Goal: Information Seeking & Learning: Understand process/instructions

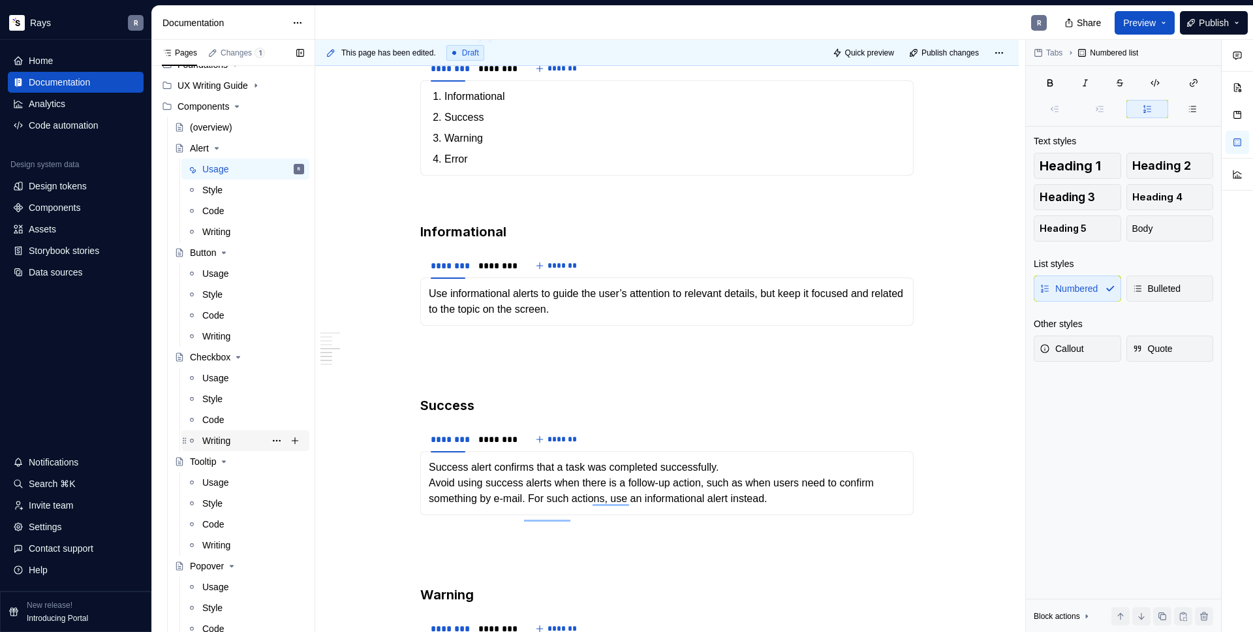
scroll to position [207, 0]
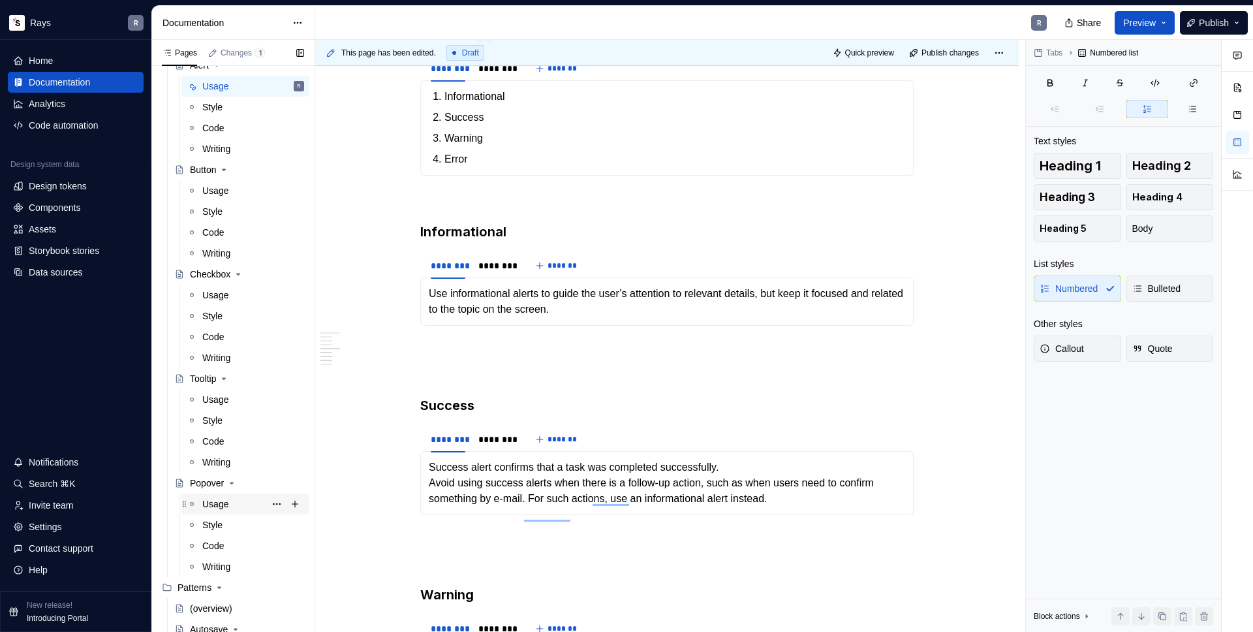
click at [207, 512] on div "Usage" at bounding box center [253, 504] width 102 height 18
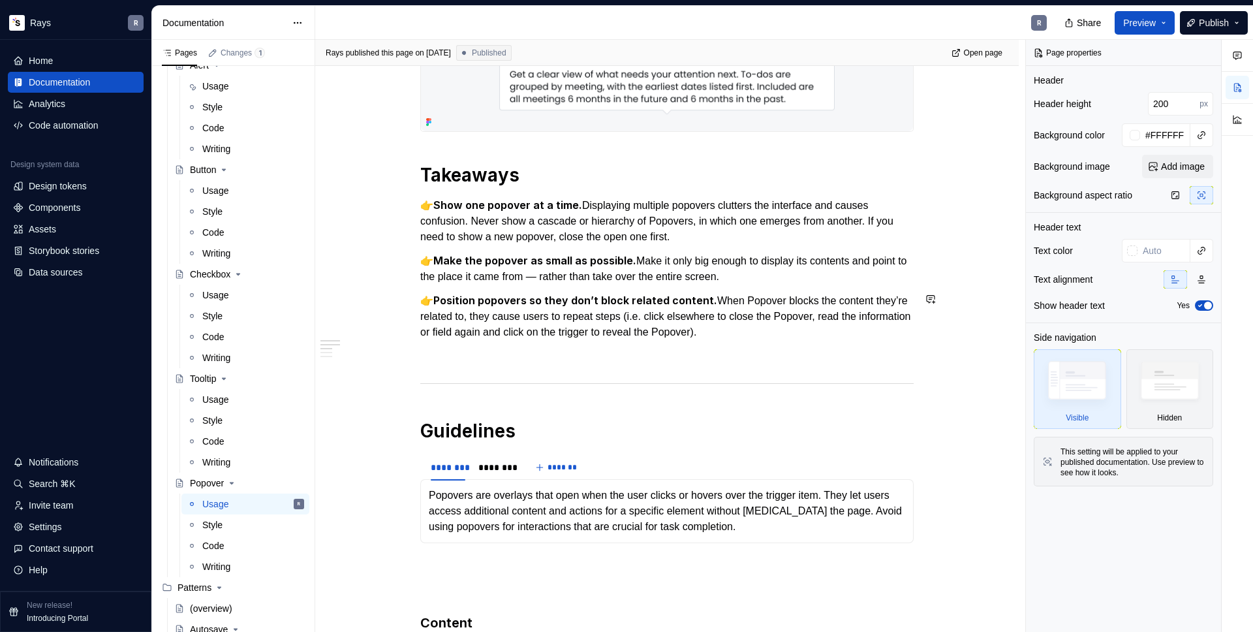
scroll to position [369, 0]
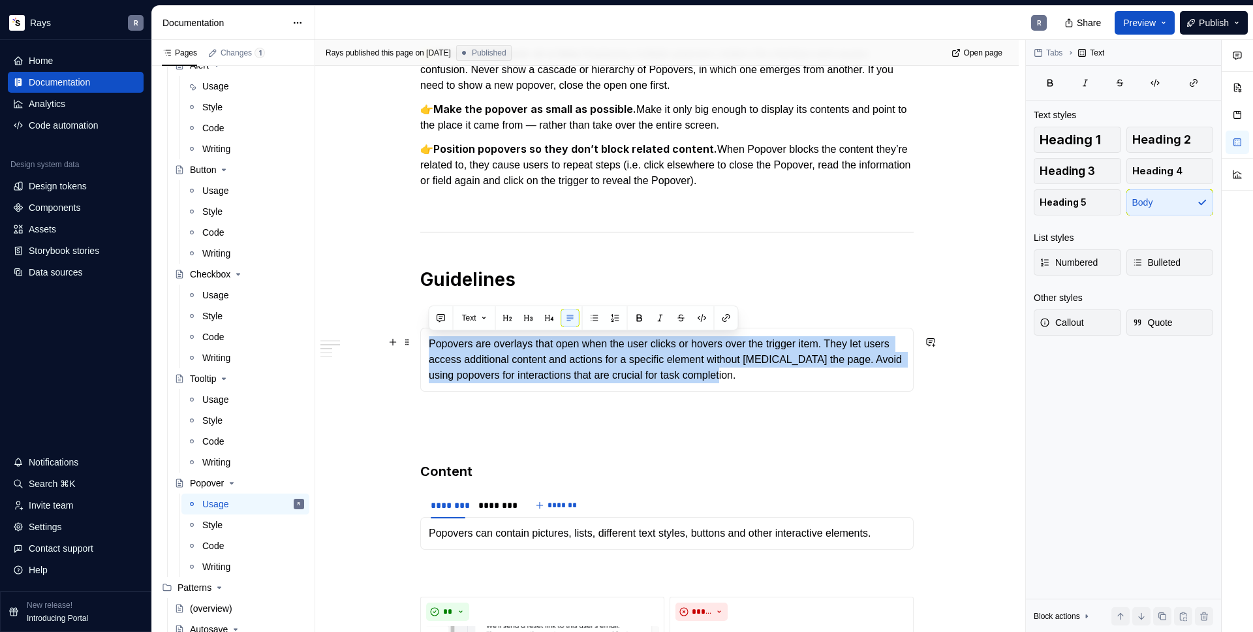
drag, startPoint x: 429, startPoint y: 341, endPoint x: 811, endPoint y: 372, distance: 383.6
click at [811, 372] on p "Popovers are overlays that open when the user clicks or hovers over the trigger…" at bounding box center [667, 359] width 476 height 47
copy p "Popovers are overlays that open when the user clicks or hovers over the trigger…"
click at [478, 411] on p "To enrich screen reader interactions, please activate Accessibility in Grammarl…" at bounding box center [666, 415] width 493 height 16
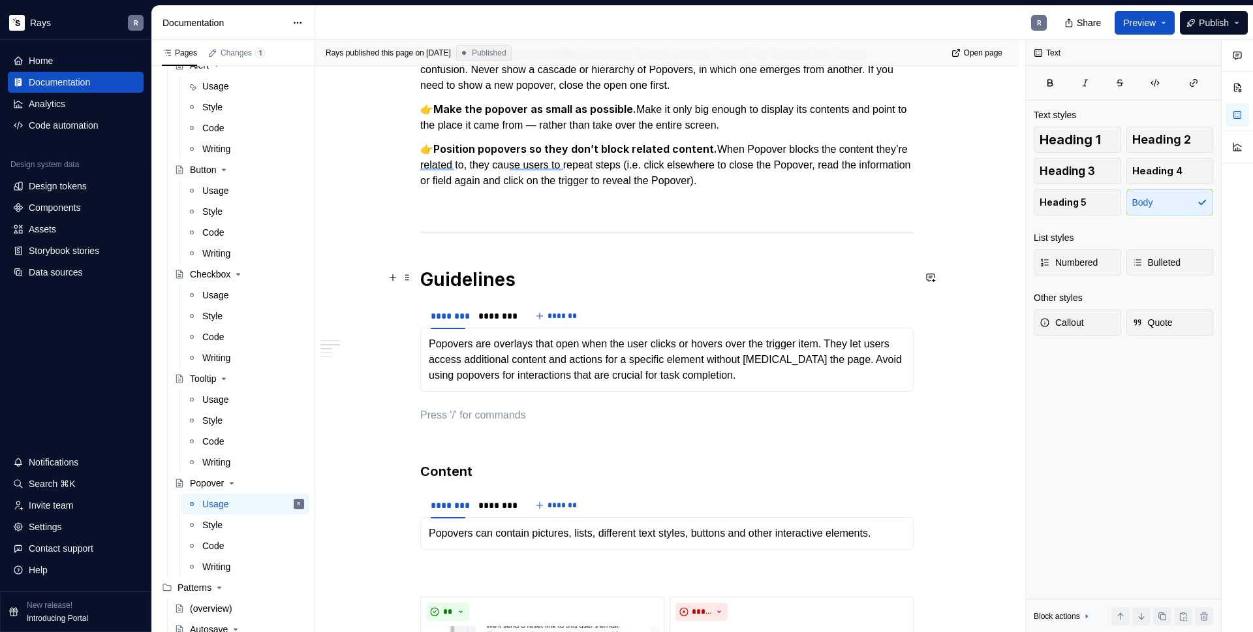
click at [537, 277] on h1 "Guidelines" at bounding box center [666, 278] width 493 height 23
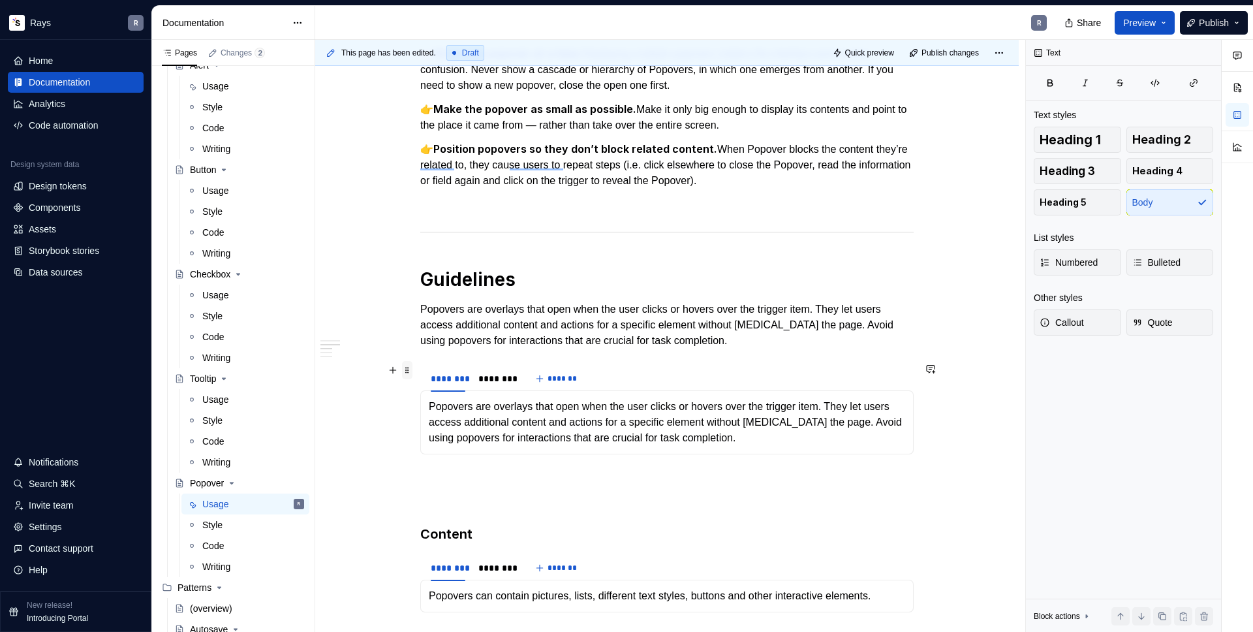
click at [407, 370] on span at bounding box center [407, 370] width 10 height 18
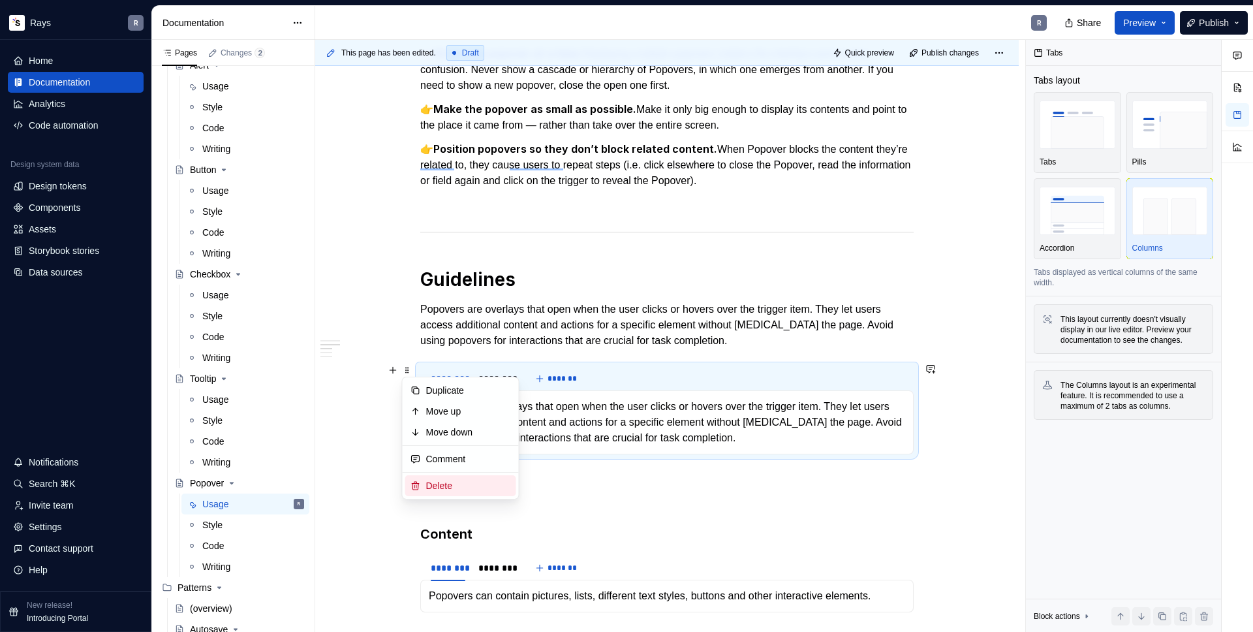
click at [442, 491] on div "Delete" at bounding box center [468, 485] width 85 height 13
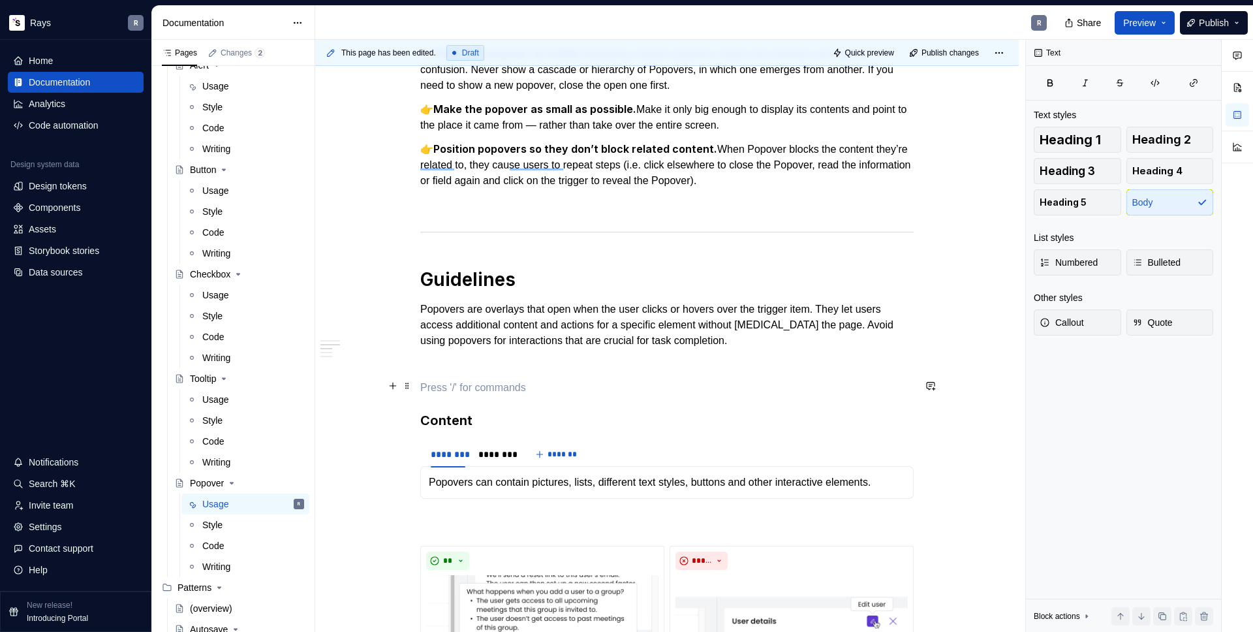
click at [474, 387] on p "To enrich screen reader interactions, please activate Accessibility in Grammarl…" at bounding box center [666, 388] width 493 height 16
click at [479, 367] on p "To enrich screen reader interactions, please activate Accessibility in Grammarl…" at bounding box center [666, 364] width 493 height 16
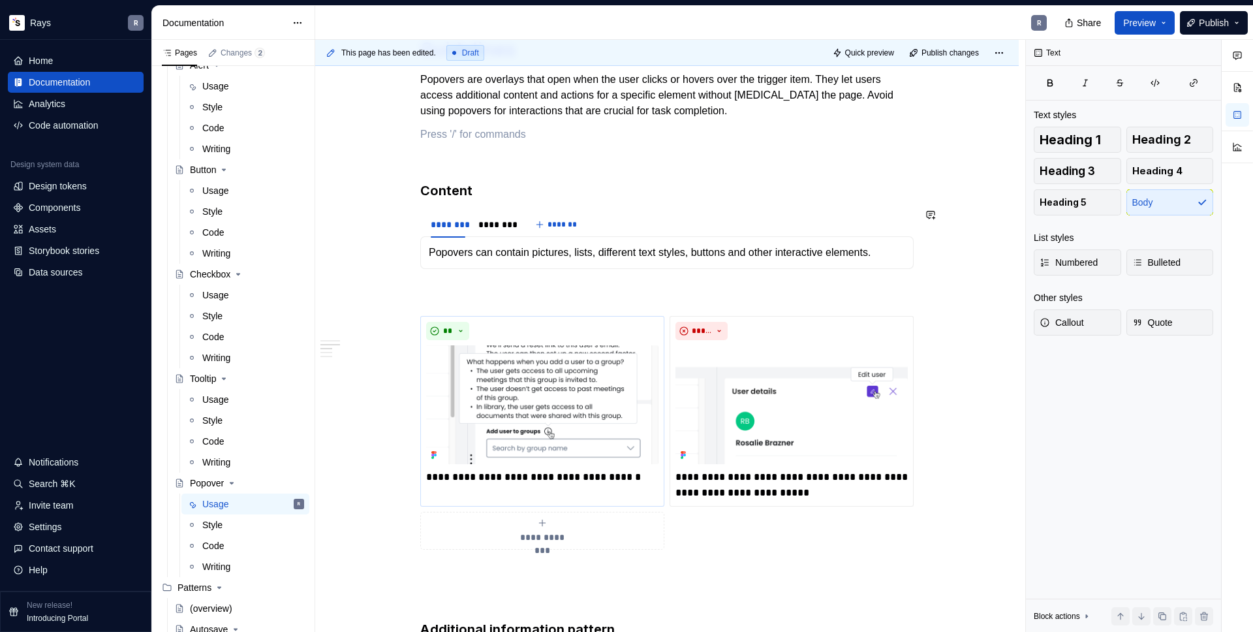
scroll to position [666, 0]
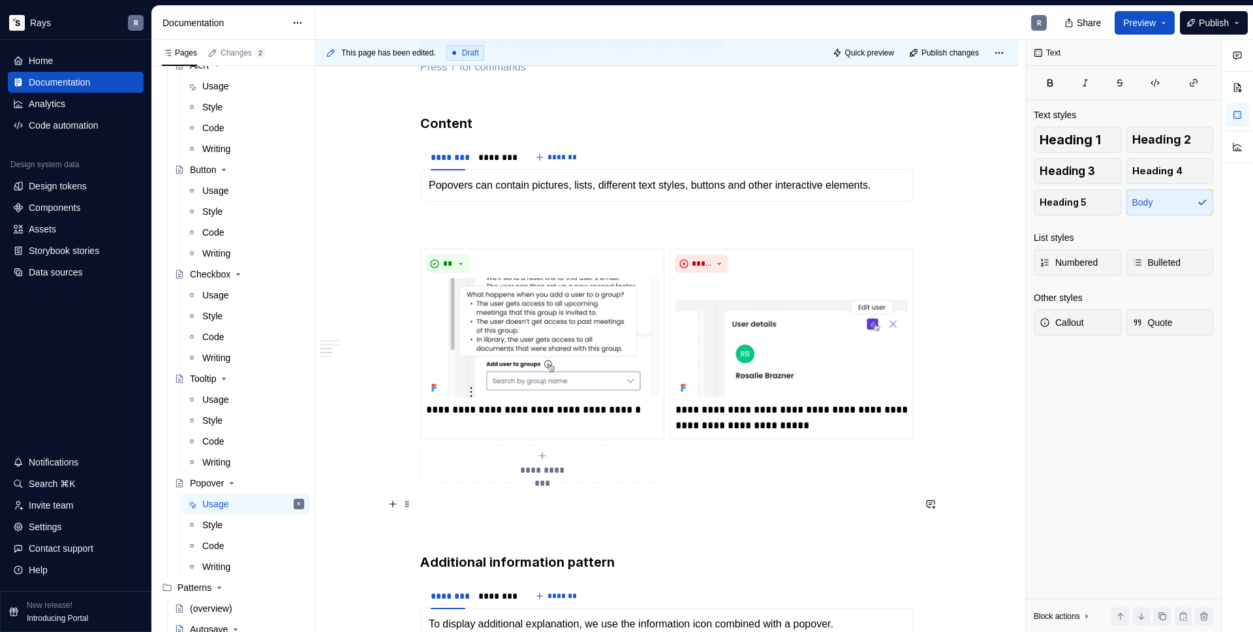
click at [487, 506] on p "To enrich screen reader interactions, please activate Accessibility in Grammarl…" at bounding box center [666, 506] width 493 height 16
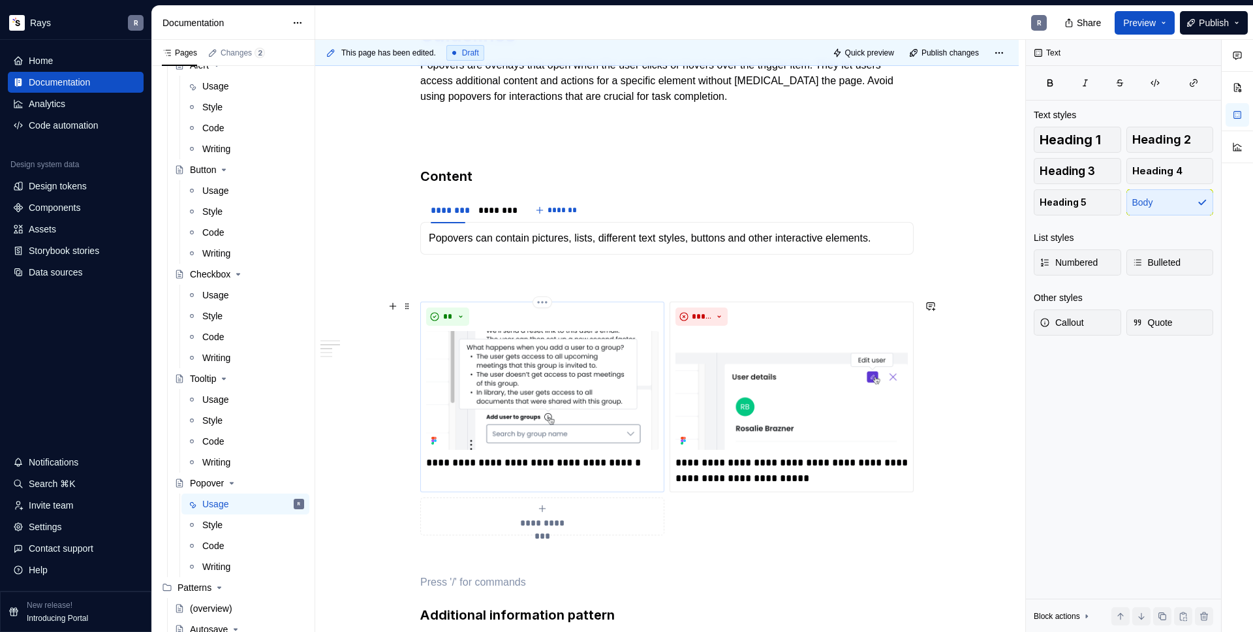
scroll to position [566, 0]
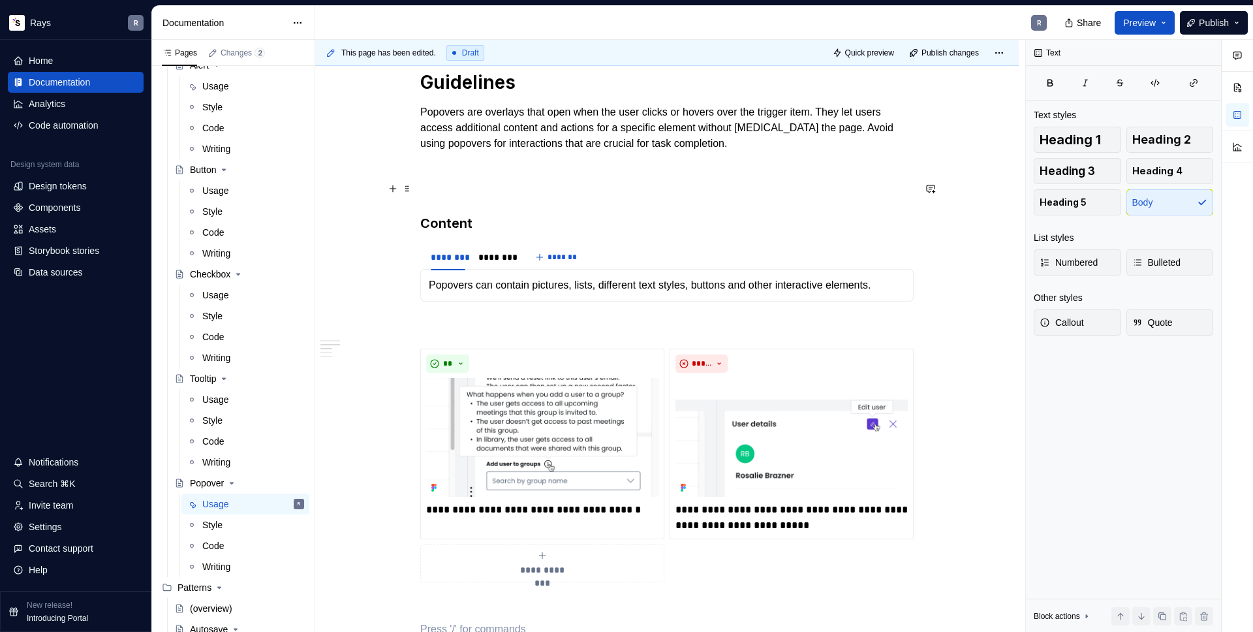
click at [482, 194] on p "To enrich screen reader interactions, please activate Accessibility in Grammarl…" at bounding box center [666, 191] width 493 height 16
type textarea "*"
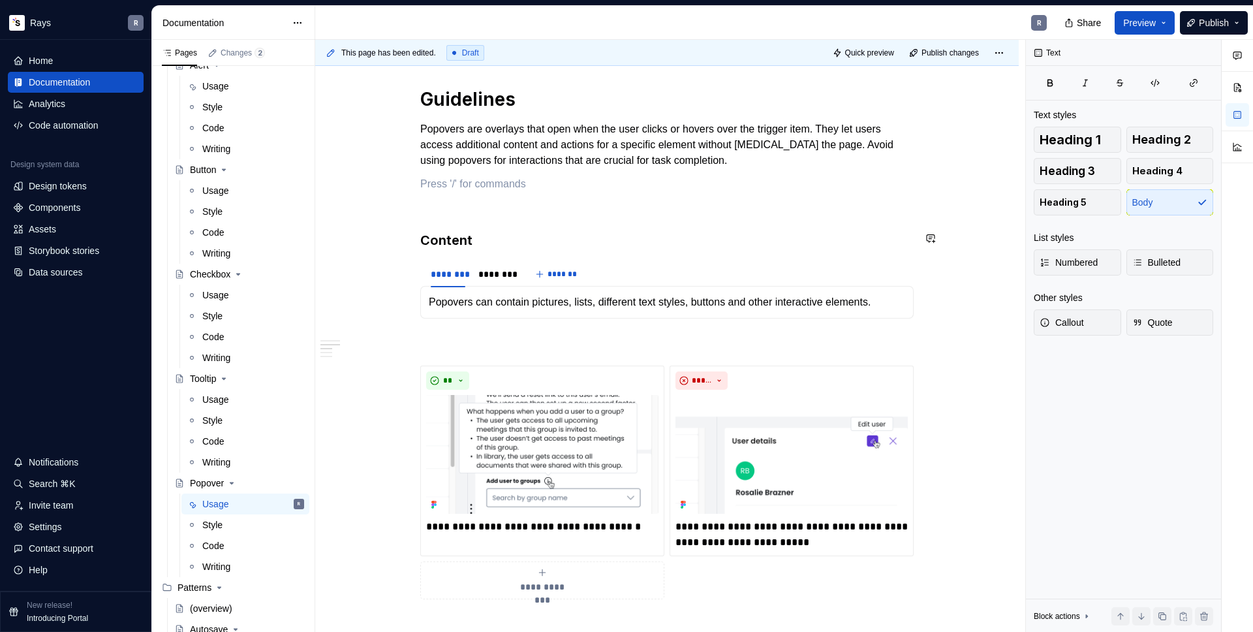
scroll to position [541, 0]
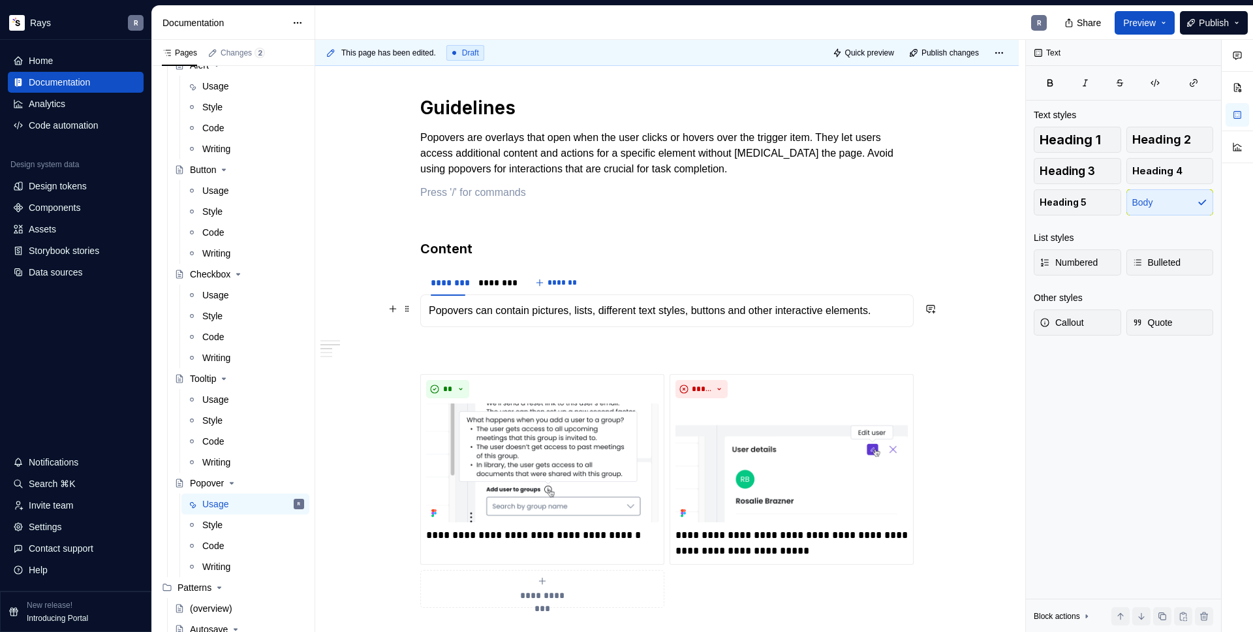
click at [747, 312] on p "Popovers can contain pictures, lists, different text styles, buttons and other …" at bounding box center [667, 311] width 476 height 16
drag, startPoint x: 891, startPoint y: 310, endPoint x: 893, endPoint y: 320, distance: 10.0
click at [893, 318] on p "Popovers can contain pictures, lists, different text styles, buttons, alerts an…" at bounding box center [667, 311] width 476 height 16
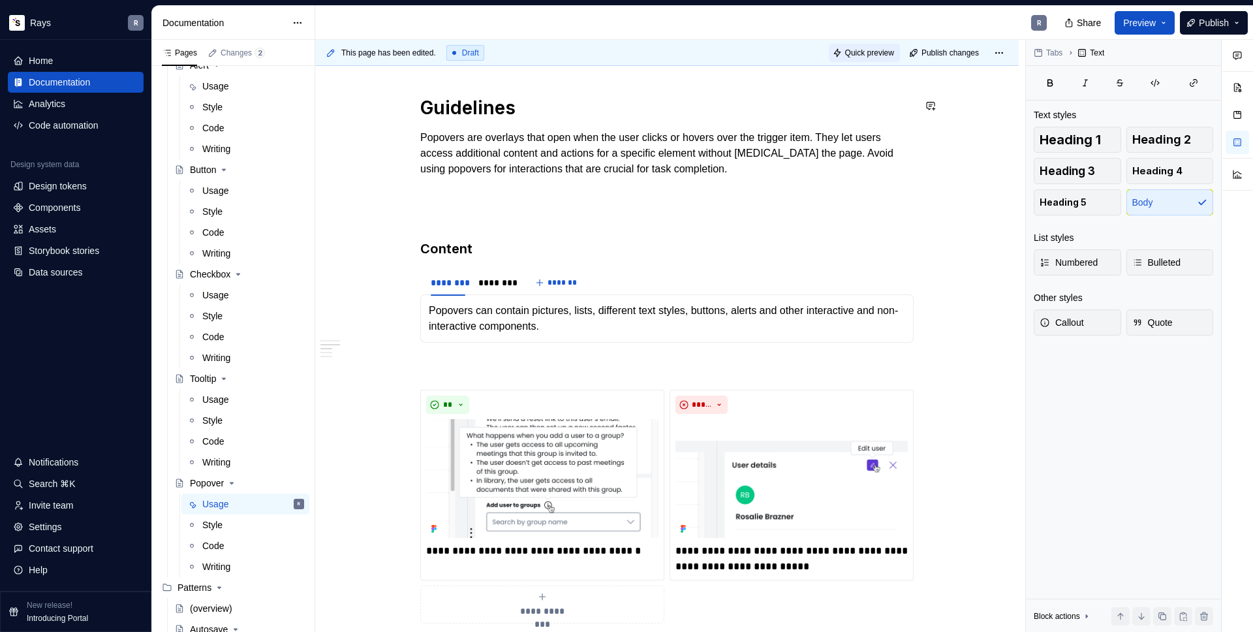
click at [872, 60] on button "Quick preview" at bounding box center [864, 53] width 71 height 18
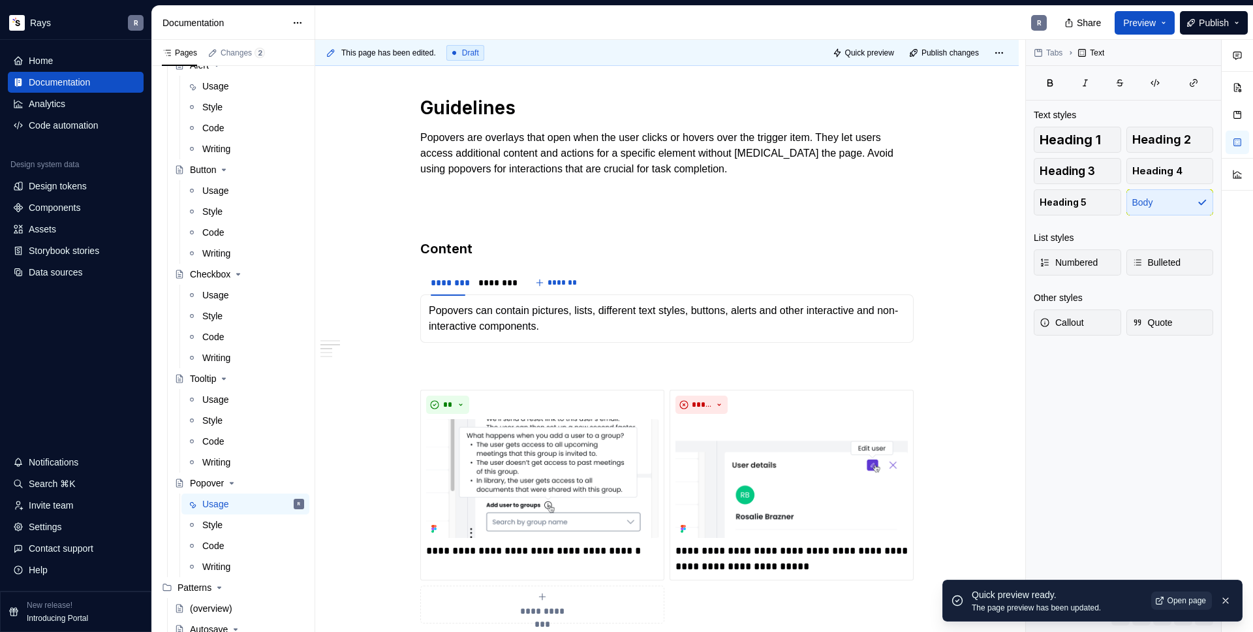
click at [1168, 602] on span "Open page" at bounding box center [1186, 600] width 38 height 10
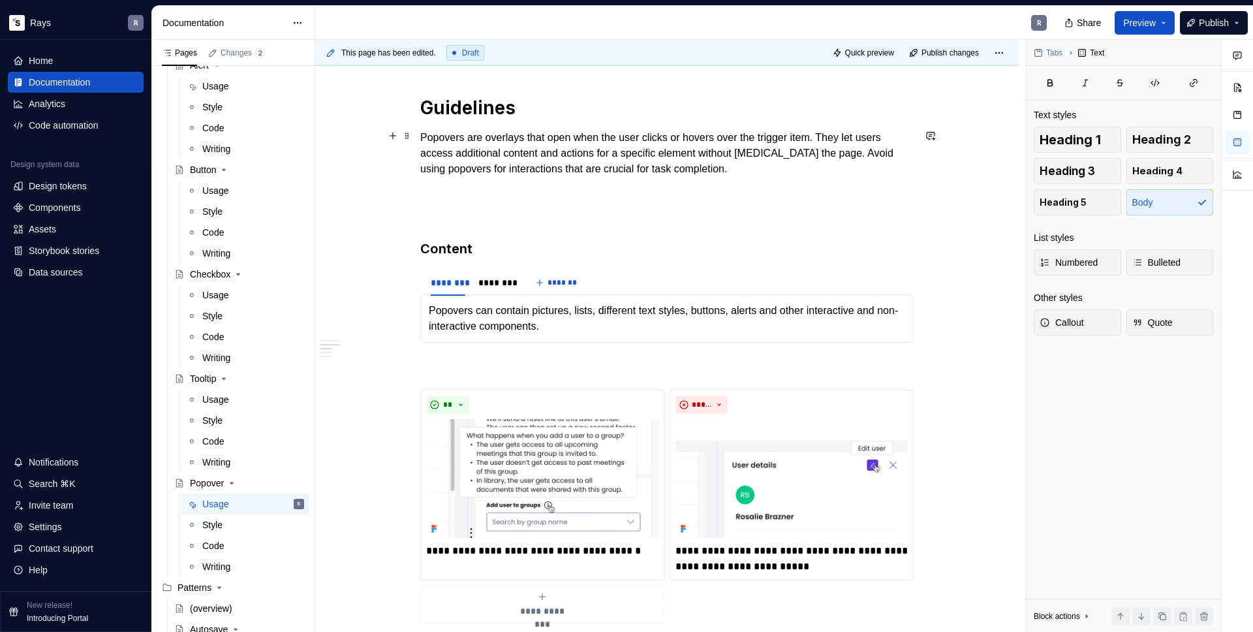
type textarea "*"
